Goal: Obtain resource: Download file/media

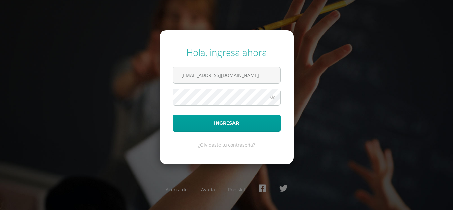
type input "hchilel14@colegioselshaddai.edu.gt"
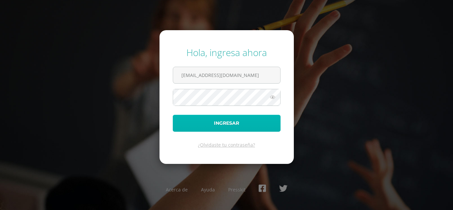
click at [199, 123] on button "Ingresar" at bounding box center [227, 123] width 108 height 17
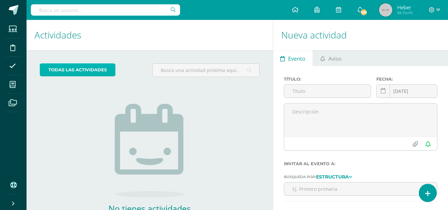
click at [105, 70] on link "todas las Actividades" at bounding box center [78, 69] width 76 height 13
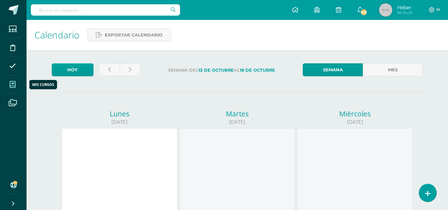
click at [12, 83] on icon at bounding box center [13, 84] width 6 height 7
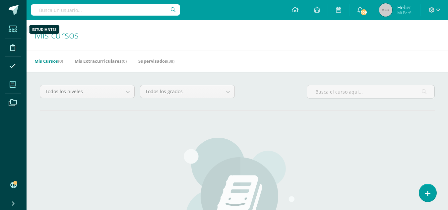
click at [14, 29] on icon at bounding box center [13, 29] width 8 height 7
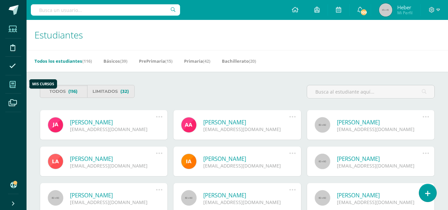
click at [14, 87] on icon at bounding box center [13, 84] width 6 height 7
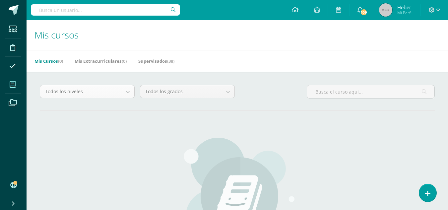
click at [128, 90] on body "Estudiantes Disciplina Asistencia Mis cursos Archivos Soporte Ayuda Reportar un…" at bounding box center [224, 158] width 448 height 317
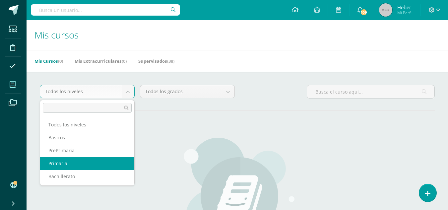
select select "2"
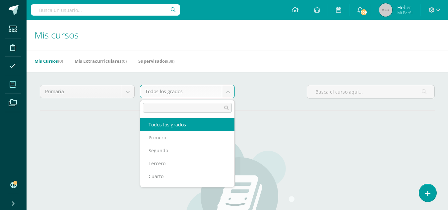
click at [225, 93] on body "Estudiantes Disciplina Asistencia Mis cursos Archivos Soporte Ayuda Reportar un…" at bounding box center [224, 158] width 448 height 317
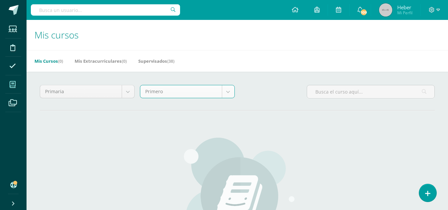
select select "5"
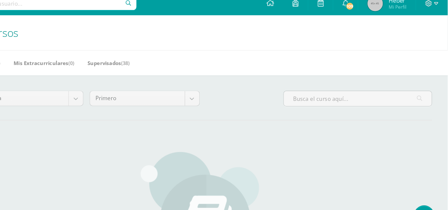
drag, startPoint x: 388, startPoint y: 67, endPoint x: 326, endPoint y: 82, distance: 63.4
click at [326, 82] on div "Mis cursos Mis Cursos (0) Mis Extracurriculares (0) Supervisados (38) Primaria …" at bounding box center [237, 168] width 421 height 297
click at [163, 60] on link "Supervisados (38)" at bounding box center [156, 61] width 36 height 11
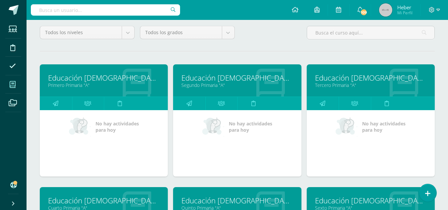
scroll to position [60, 0]
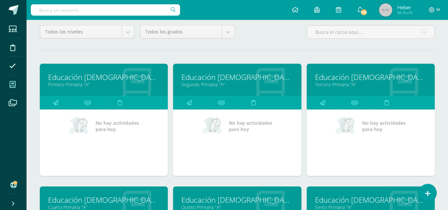
click at [123, 76] on link "Educación [DEMOGRAPHIC_DATA] Pri 1" at bounding box center [103, 77] width 111 height 10
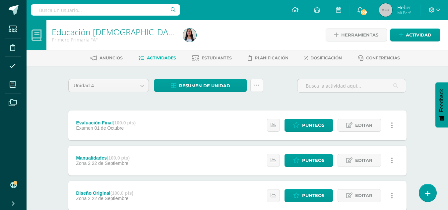
click at [256, 85] on icon at bounding box center [257, 86] width 6 height 6
click at [183, 81] on span "Resumen de unidad" at bounding box center [204, 86] width 51 height 12
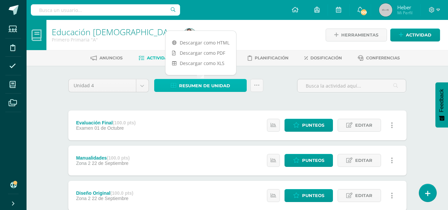
click at [183, 81] on span "Resumen de unidad" at bounding box center [204, 86] width 51 height 12
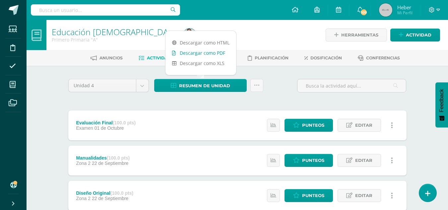
click at [196, 54] on link "Descargar como PDF" at bounding box center [200, 53] width 71 height 10
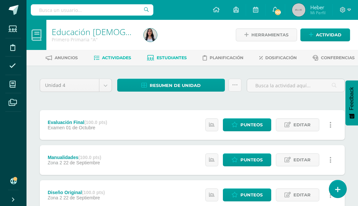
click at [187, 55] on link "Estudiantes" at bounding box center [167, 58] width 40 height 11
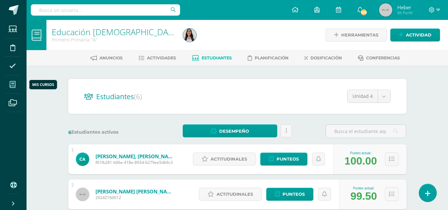
click at [13, 85] on icon at bounding box center [13, 84] width 6 height 7
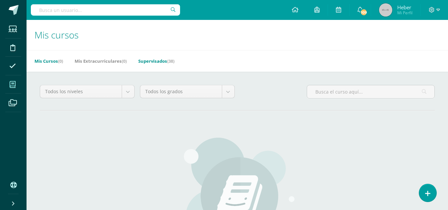
click at [145, 59] on link "Supervisados (38)" at bounding box center [156, 61] width 36 height 11
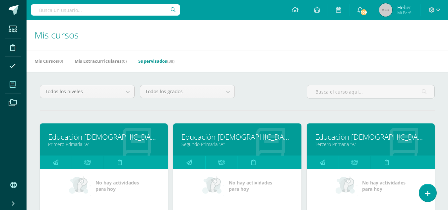
click at [199, 137] on link "Educación [DEMOGRAPHIC_DATA] Pri 2" at bounding box center [236, 137] width 111 height 10
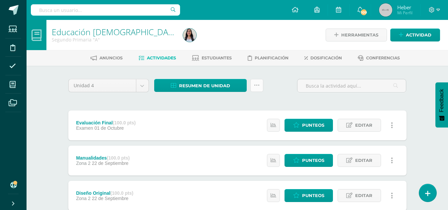
click at [259, 85] on icon at bounding box center [257, 86] width 6 height 6
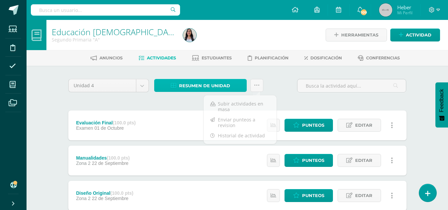
click at [224, 82] on span "Resumen de unidad" at bounding box center [204, 86] width 51 height 12
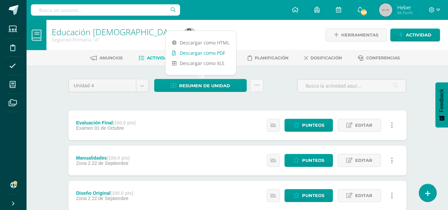
click at [206, 52] on link "Descargar como PDF" at bounding box center [200, 53] width 71 height 10
